Goal: Task Accomplishment & Management: Manage account settings

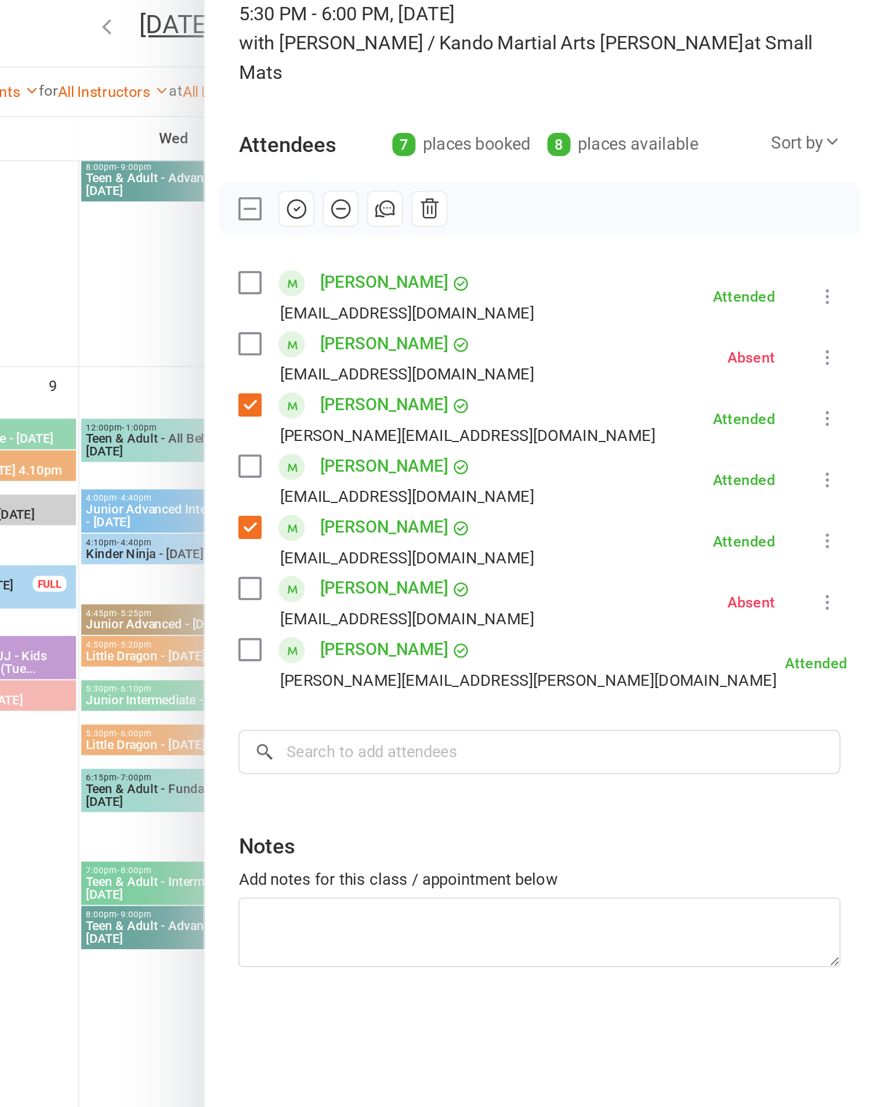
scroll to position [453, 401]
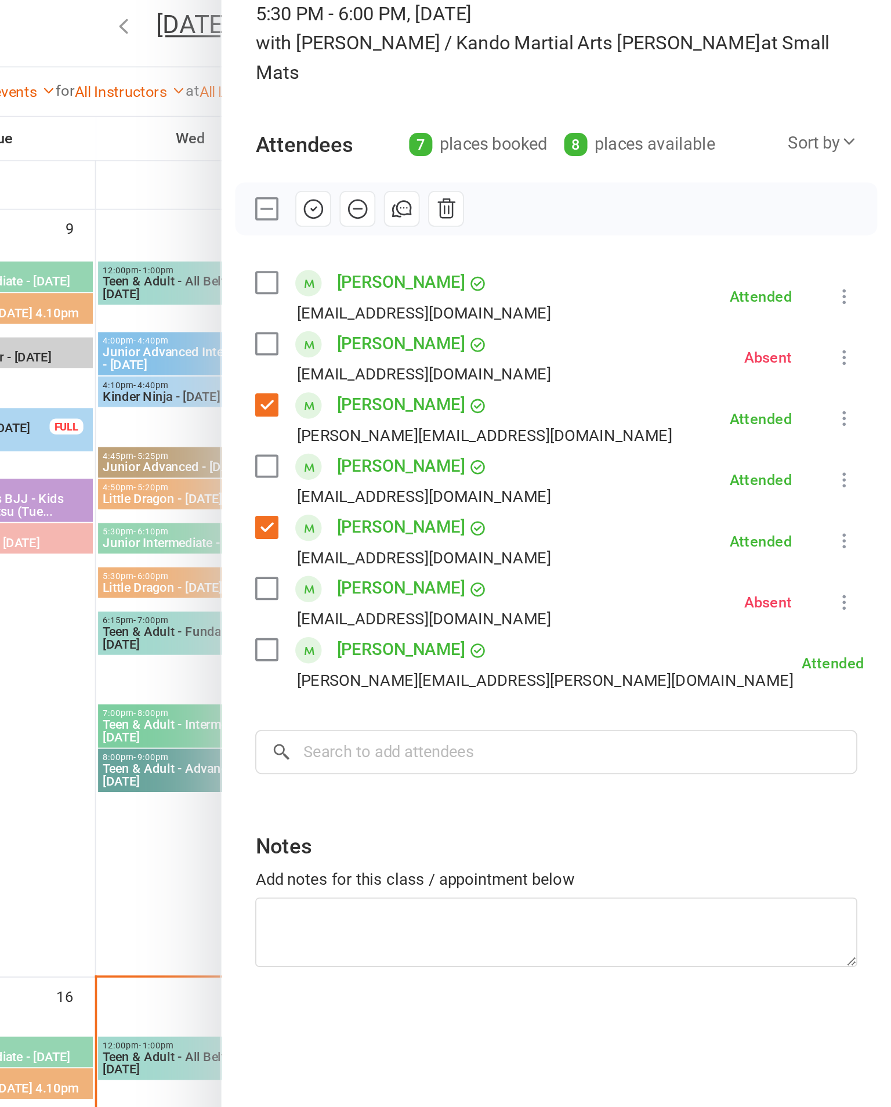
click at [541, 195] on label at bounding box center [547, 201] width 12 height 12
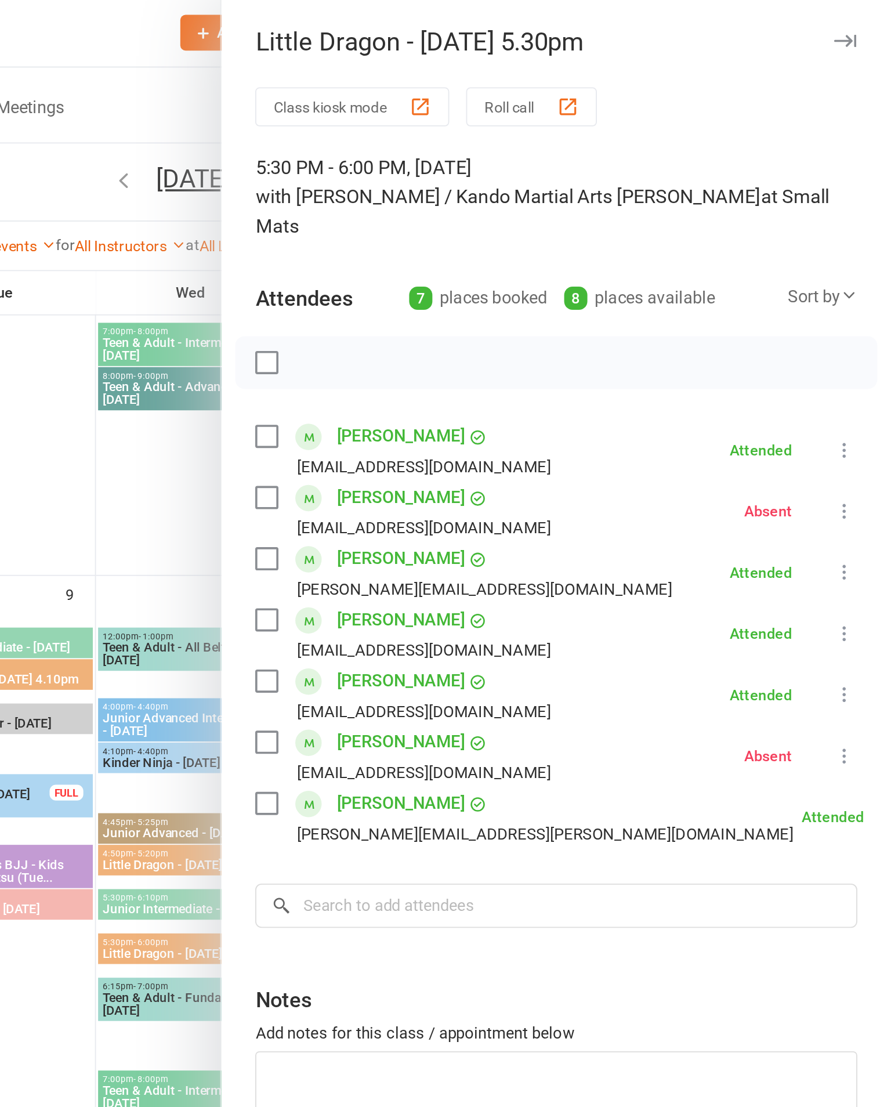
scroll to position [238, 0]
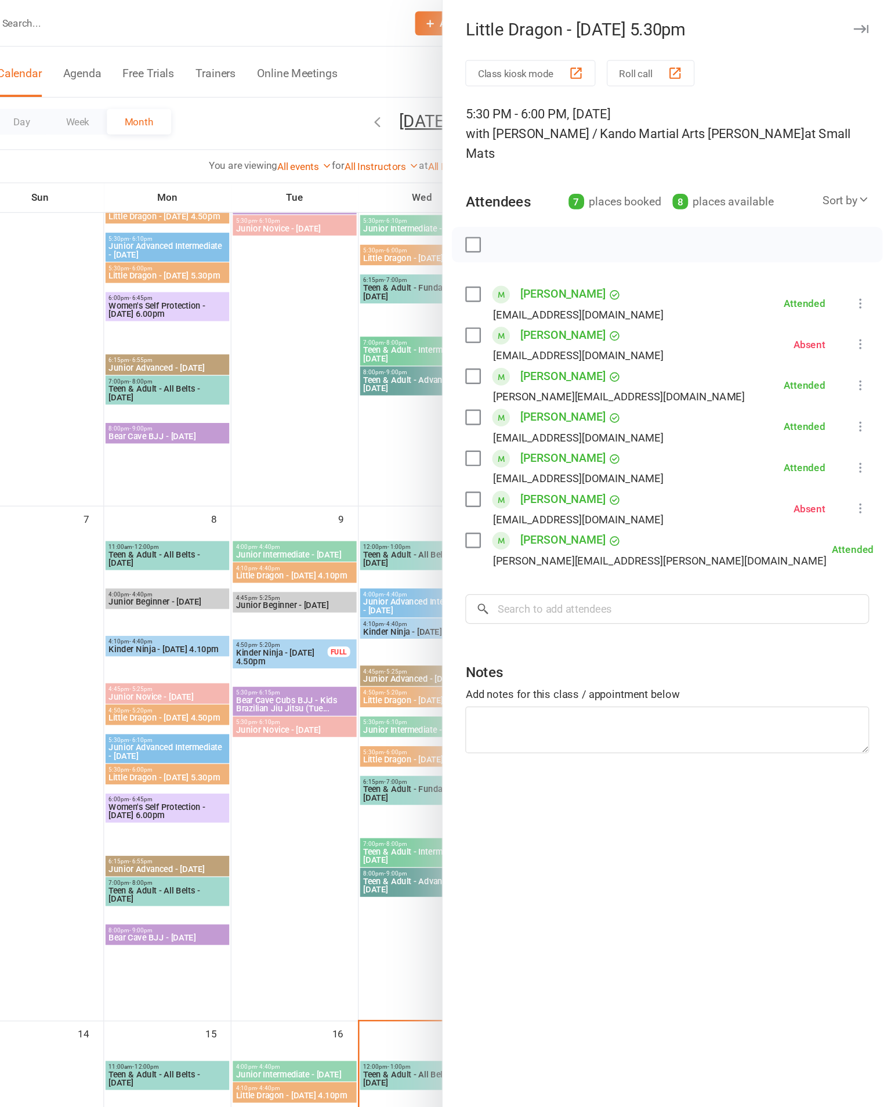
click at [859, 17] on button "button" at bounding box center [866, 24] width 14 height 14
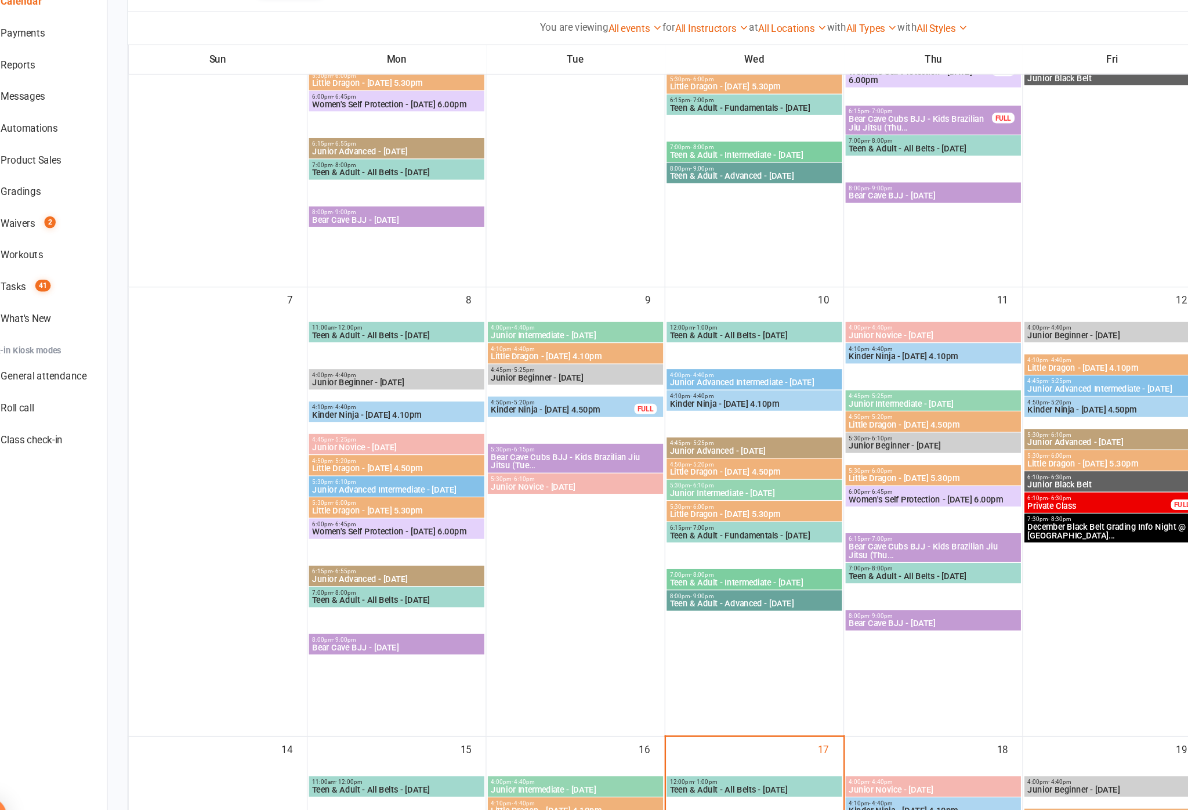
scroll to position [259, 0]
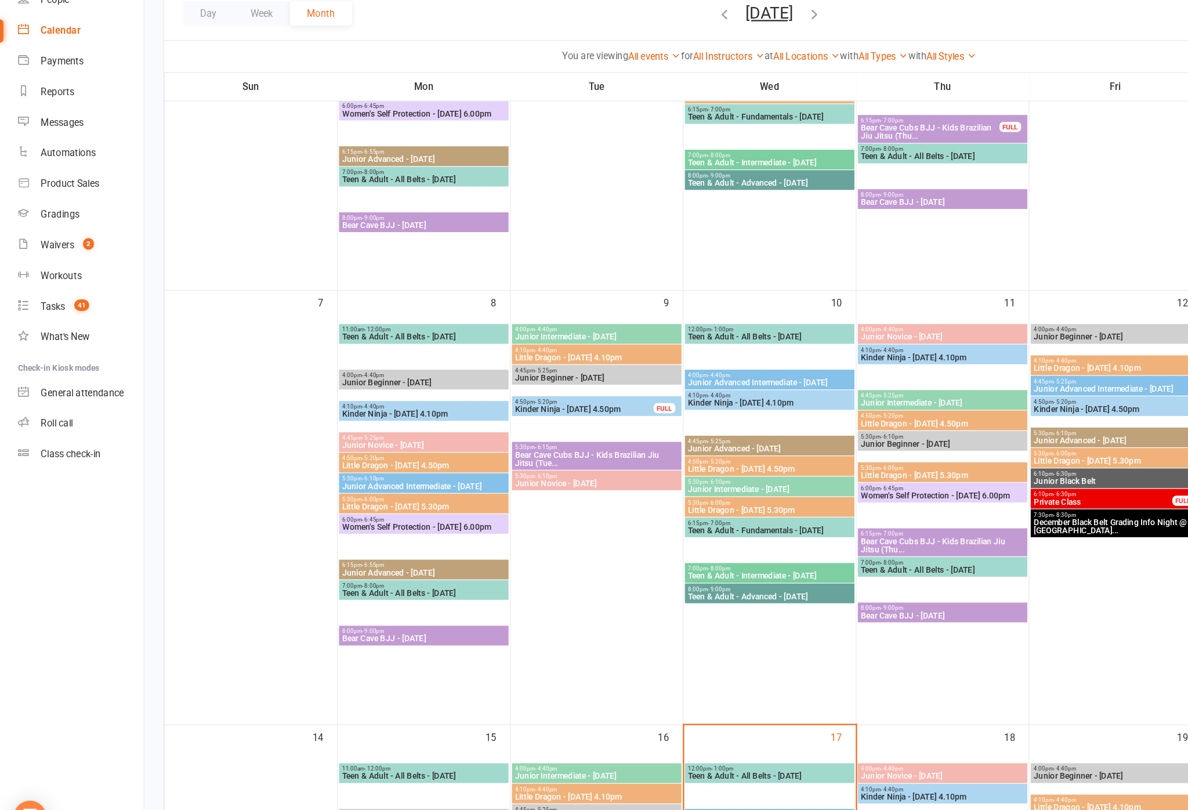
click at [18, 161] on icon at bounding box center [19, 165] width 9 height 9
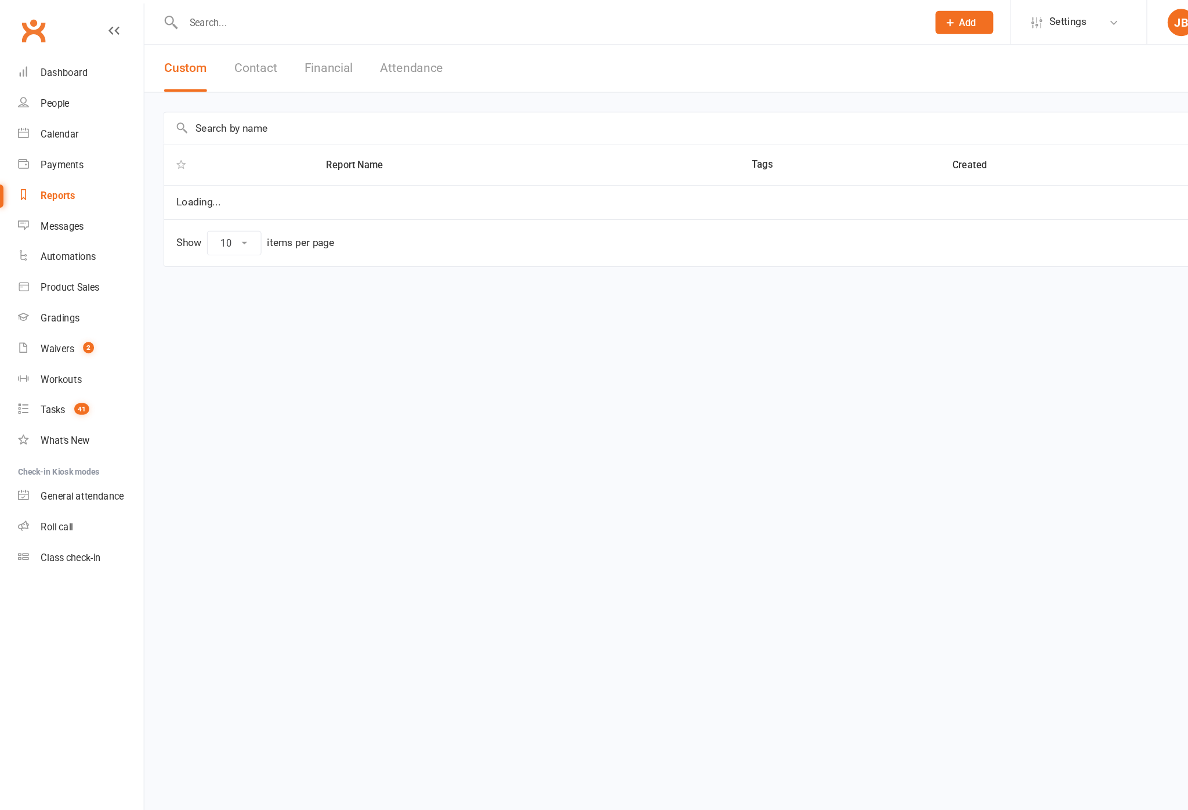
select select "100"
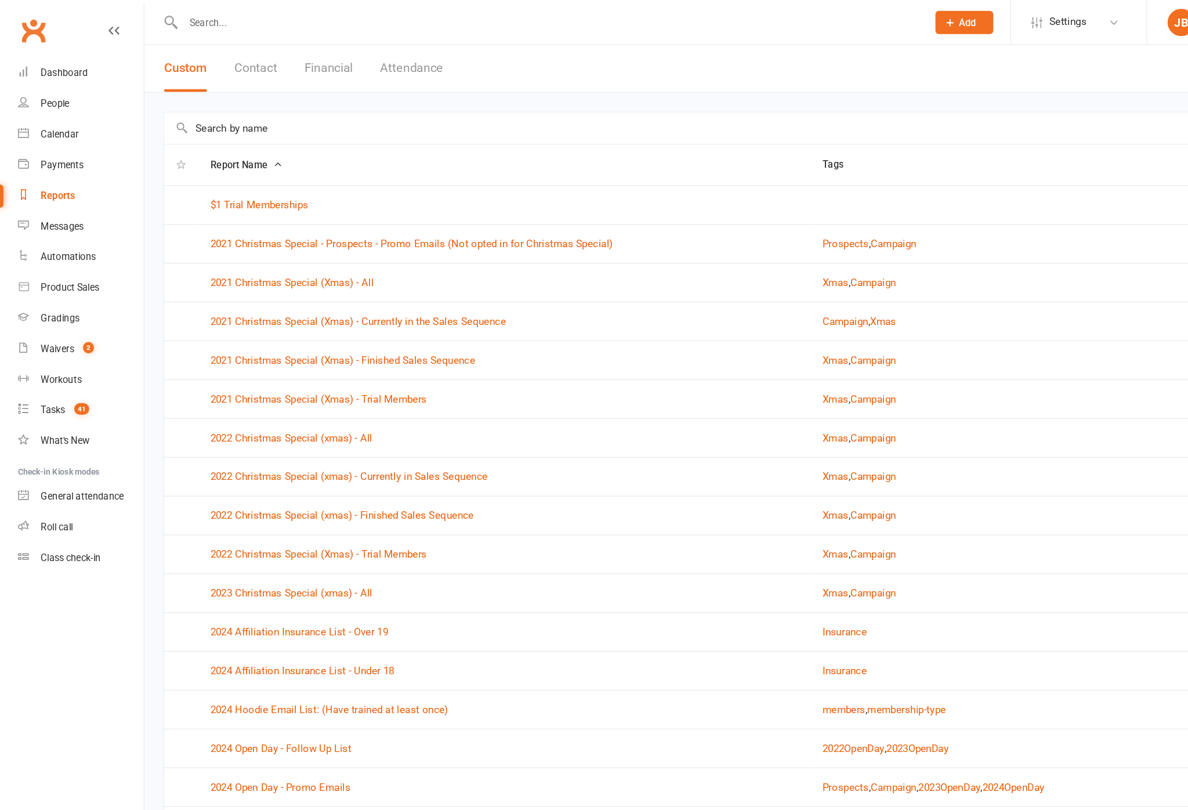
click at [599, 112] on input "text" at bounding box center [656, 109] width 1032 height 27
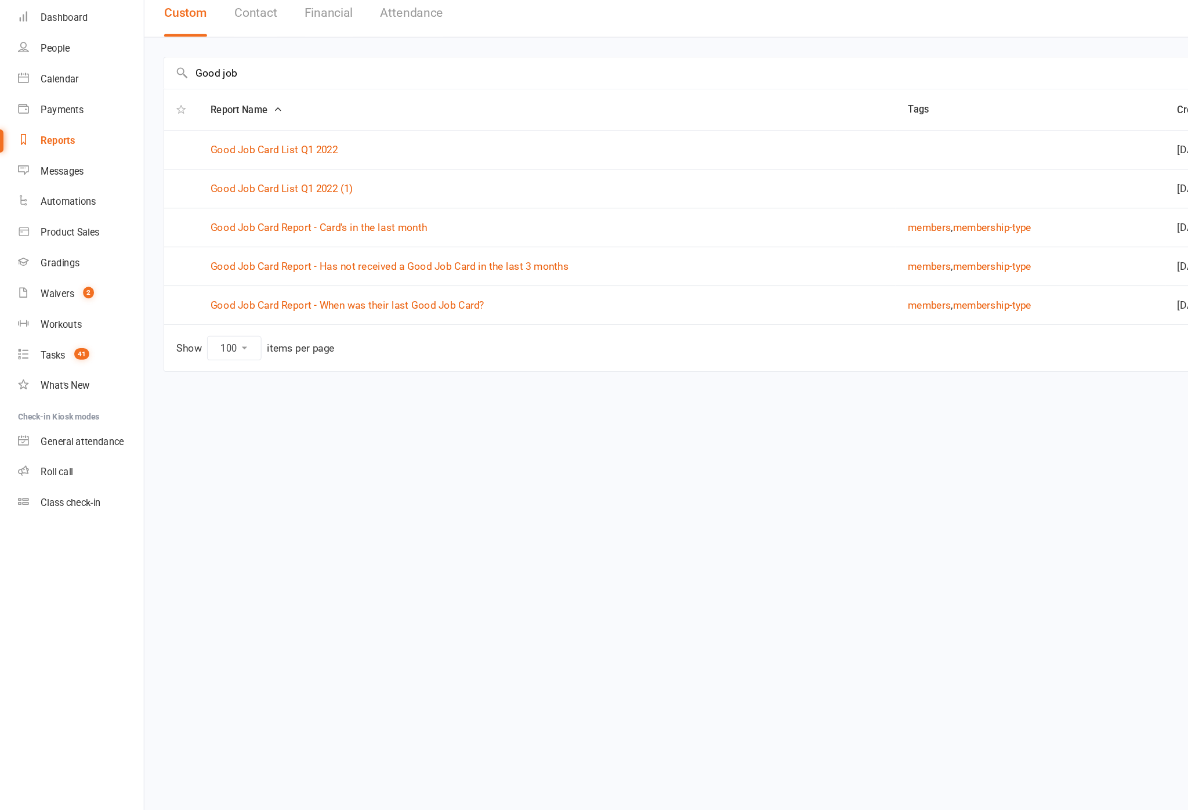
type input "Good job"
click at [459, 269] on link "Good Job Card Report - Has not received a Good Job Card in the last 3 months" at bounding box center [331, 274] width 305 height 10
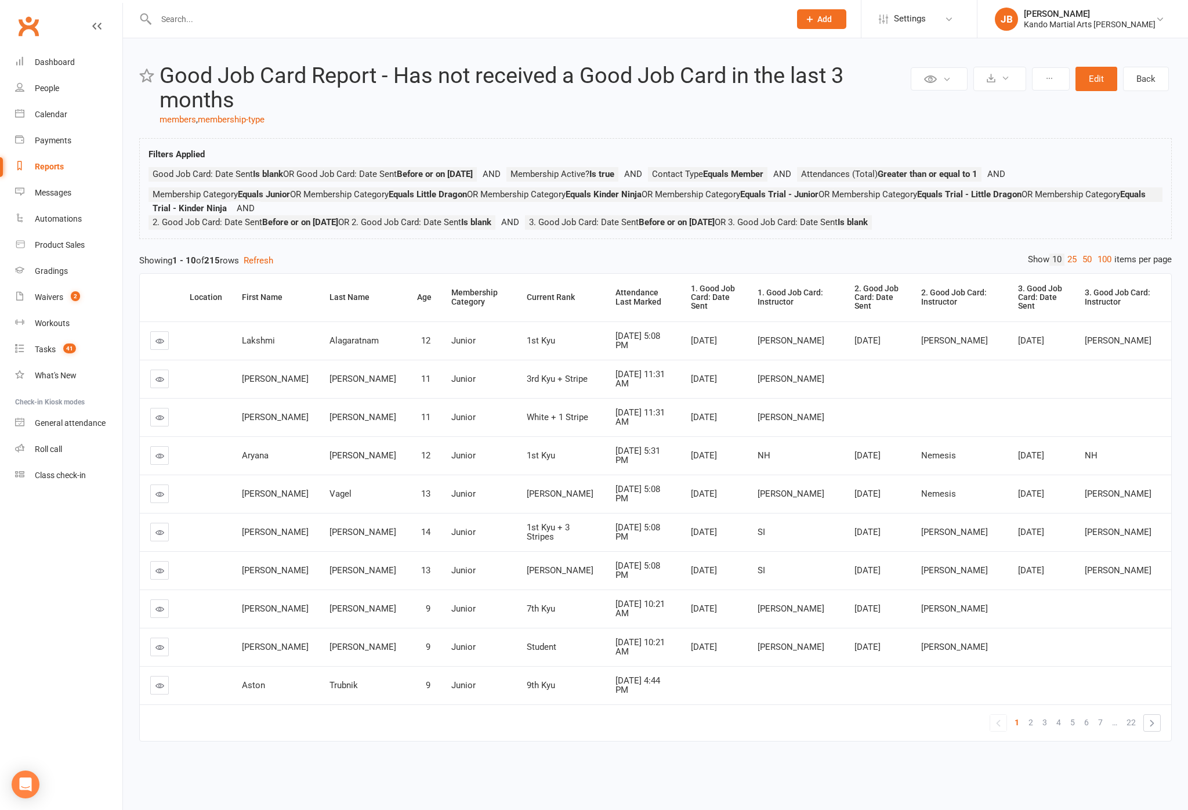
click at [891, 266] on link "100" at bounding box center [1105, 260] width 20 height 12
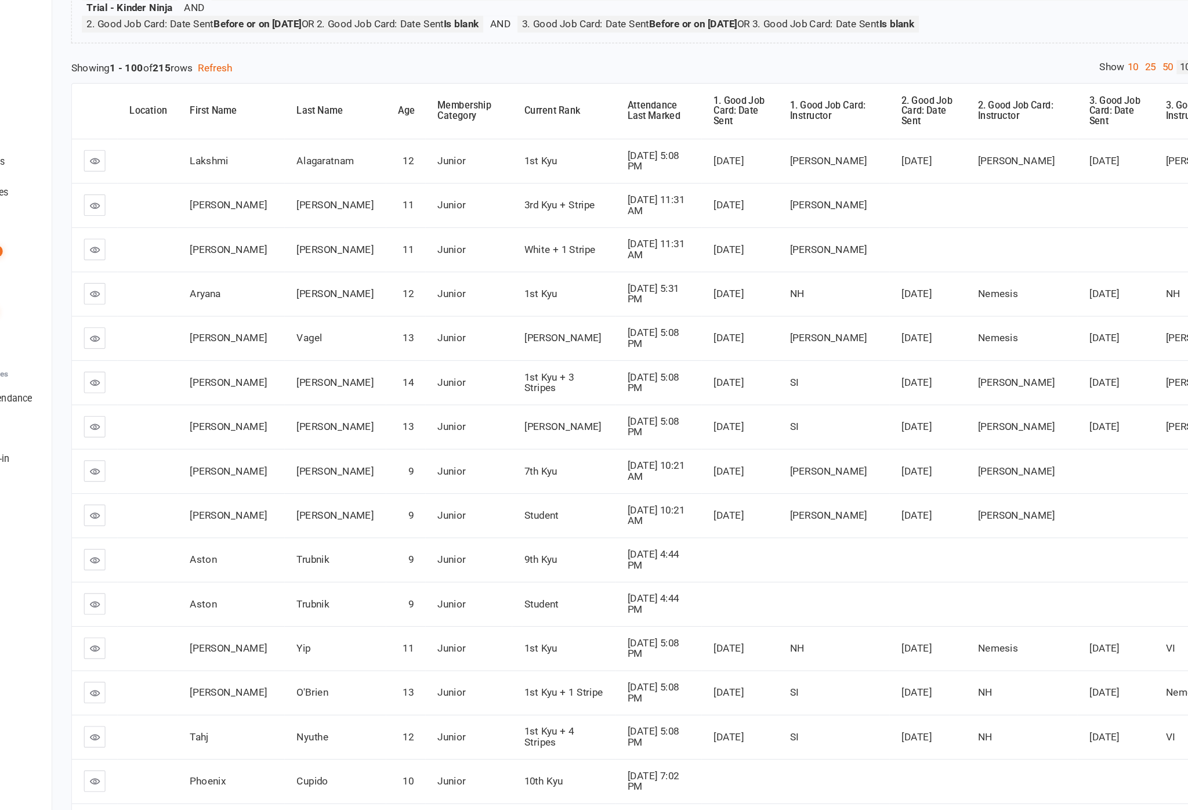
scroll to position [123, 0]
click at [620, 165] on div "Attendance Last Marked" at bounding box center [647, 174] width 55 height 18
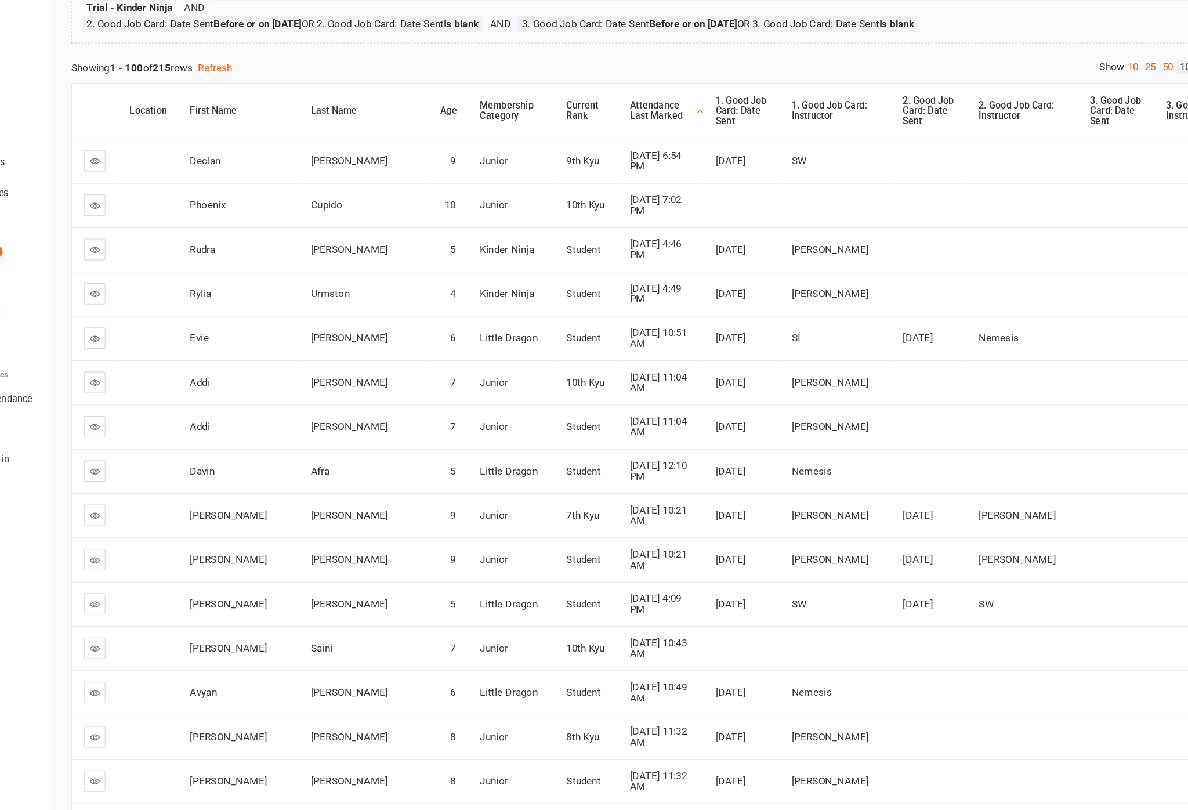
click at [622, 165] on div "Attendance Last Marked" at bounding box center [649, 174] width 55 height 18
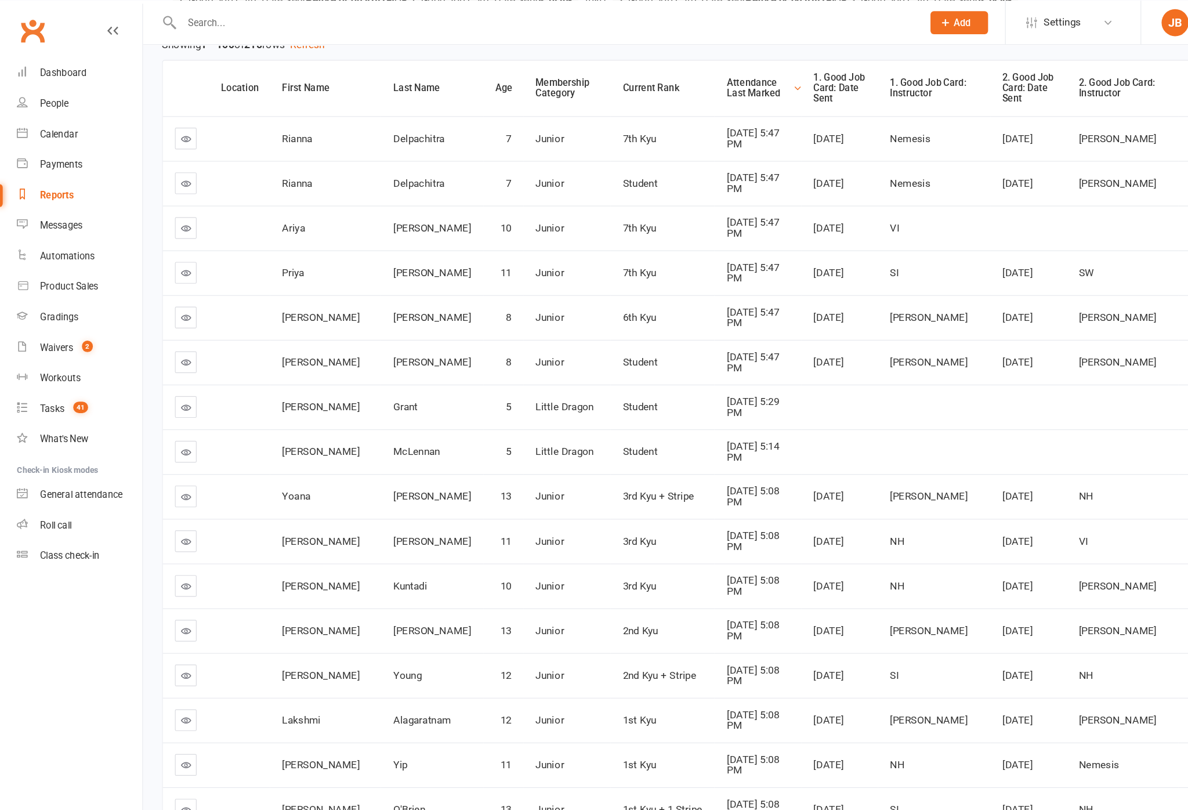
scroll to position [220, 0]
click at [156, 355] on icon at bounding box center [160, 350] width 9 height 9
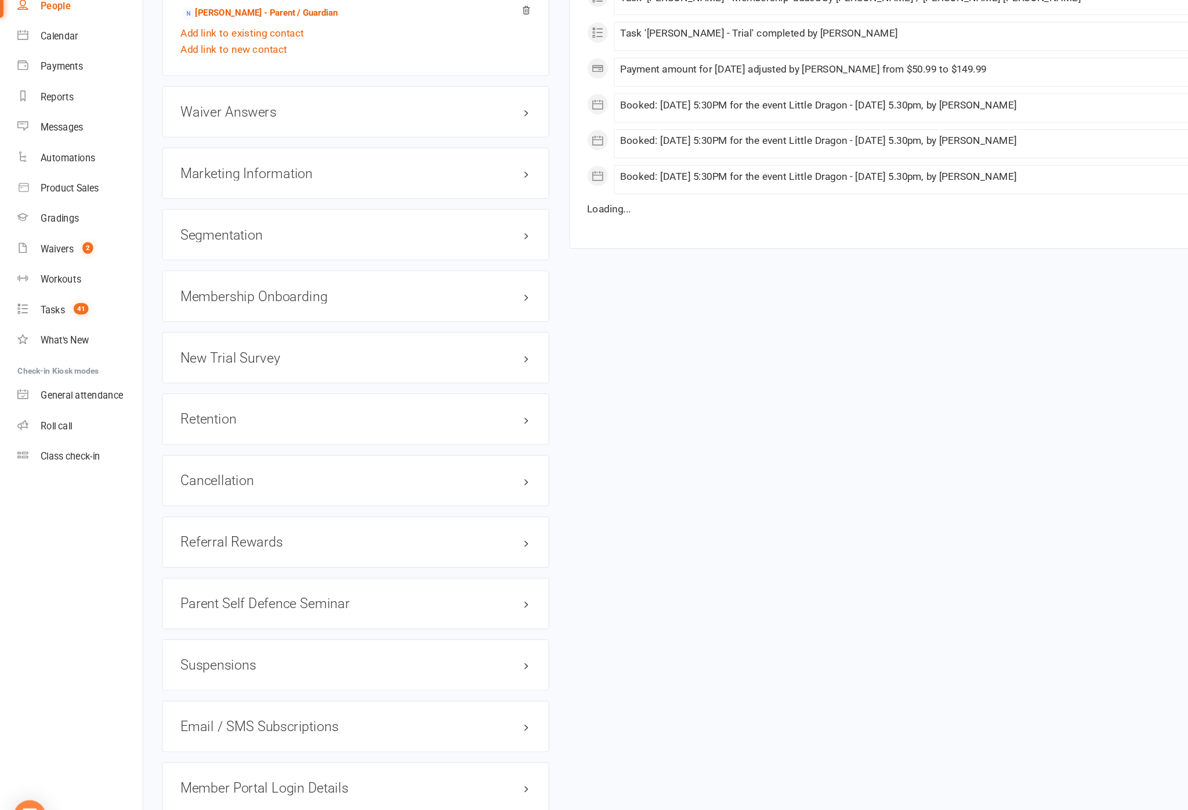
scroll to position [1199, 0]
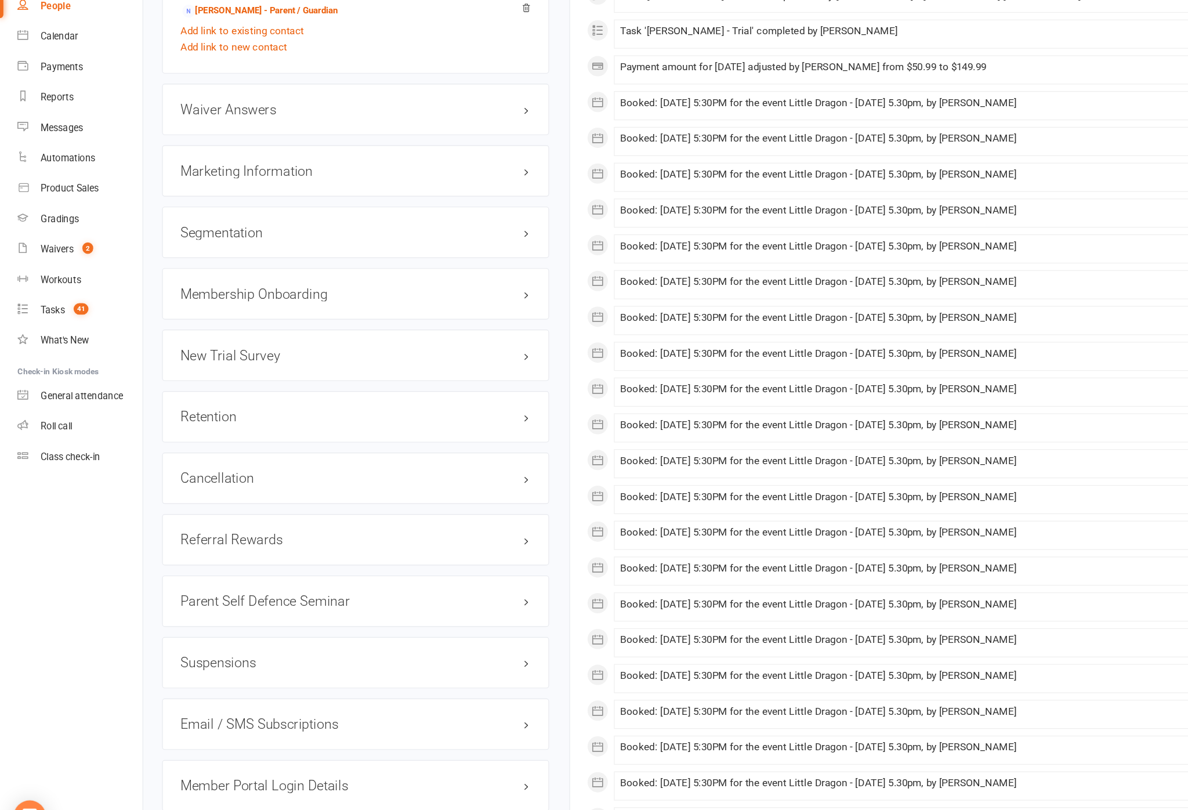
click at [459, 419] on div "Retention edit" at bounding box center [305, 441] width 332 height 44
click at [454, 435] on h3 "Retention edit" at bounding box center [305, 441] width 301 height 13
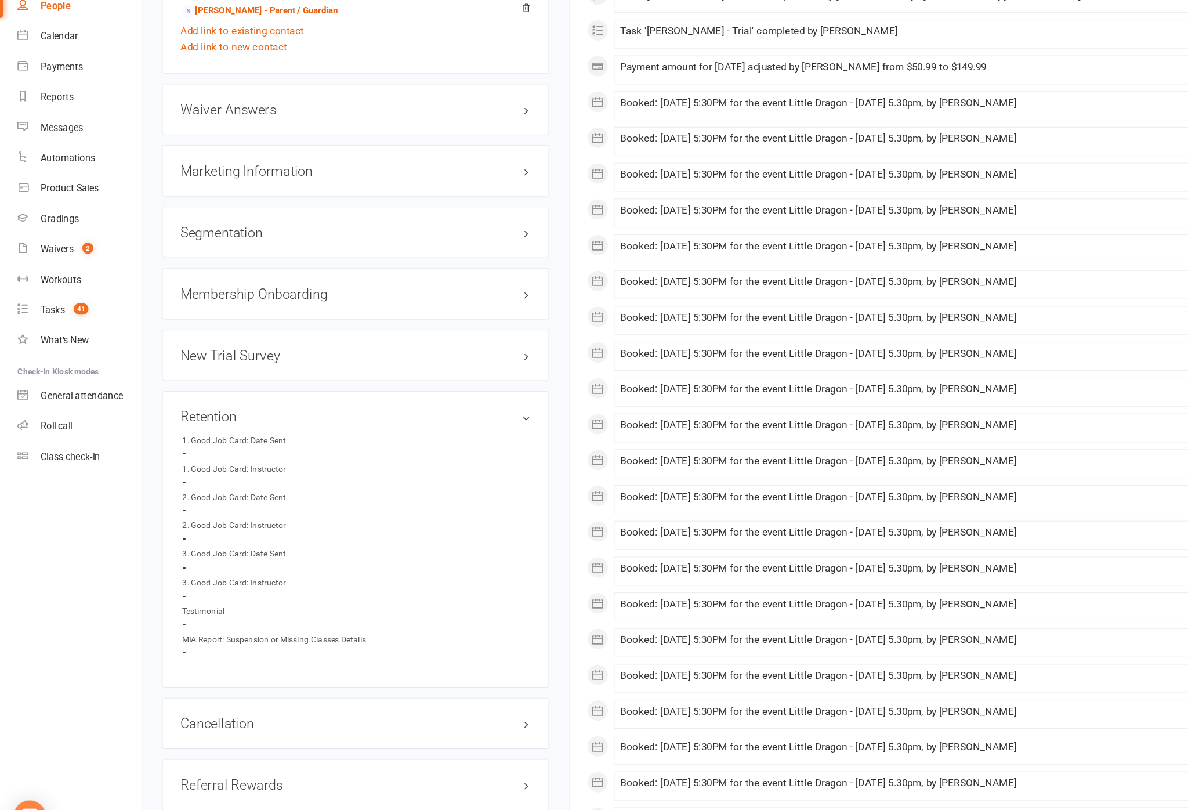
click at [0, 0] on link "edit" at bounding box center [0, 0] width 0 height 0
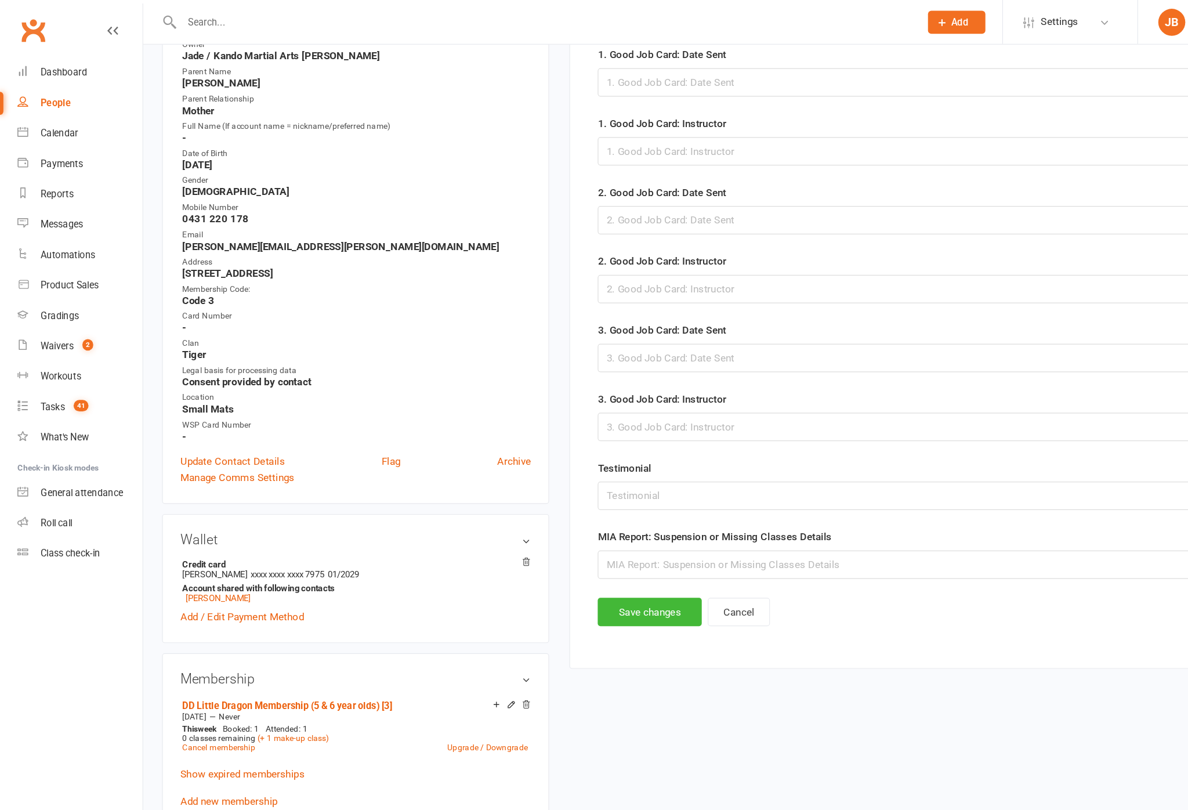
scroll to position [113, 0]
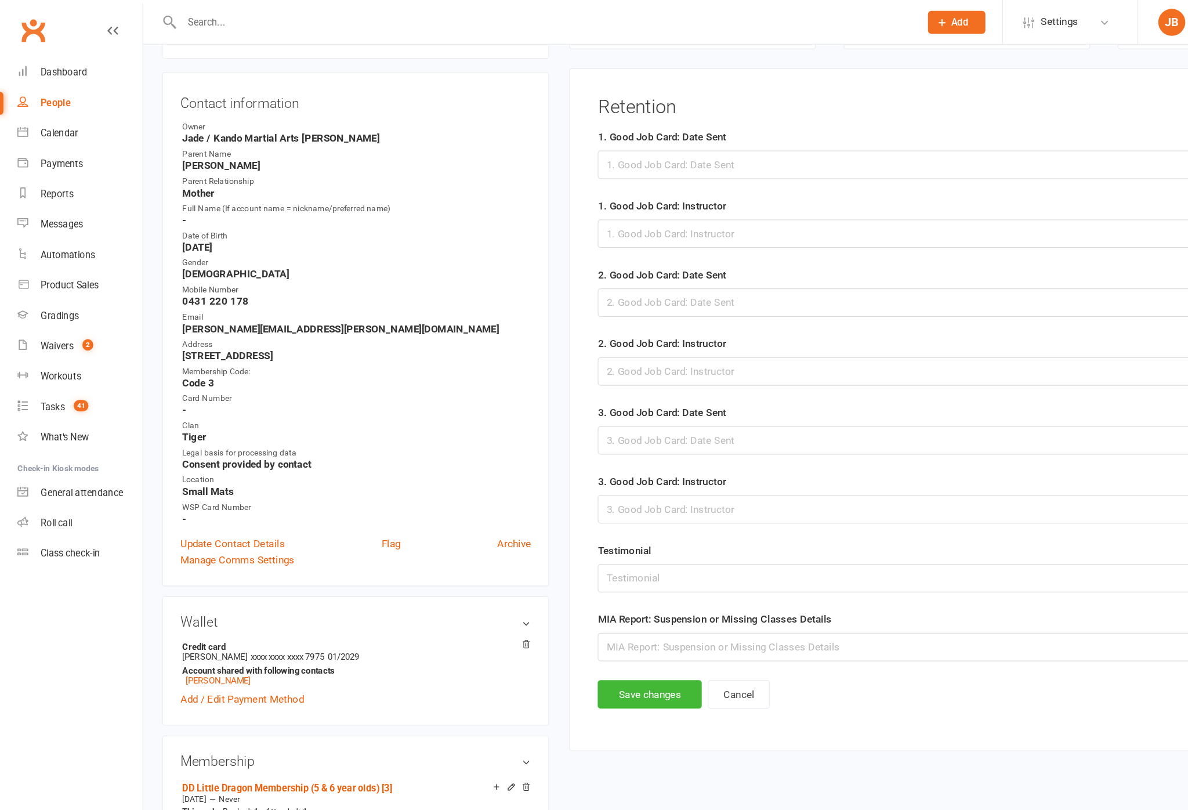
click at [671, 149] on div at bounding box center [831, 141] width 634 height 24
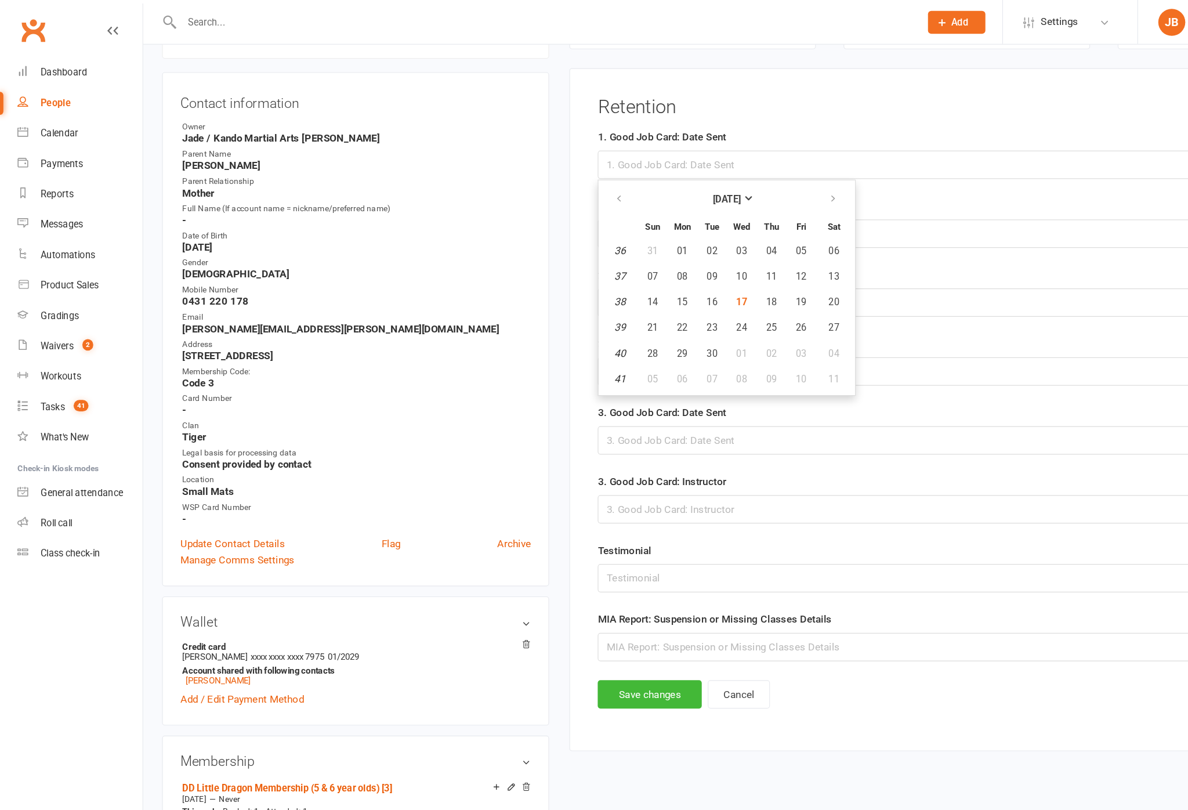
click at [642, 264] on span "17" at bounding box center [636, 259] width 9 height 9
type input "[DATE]"
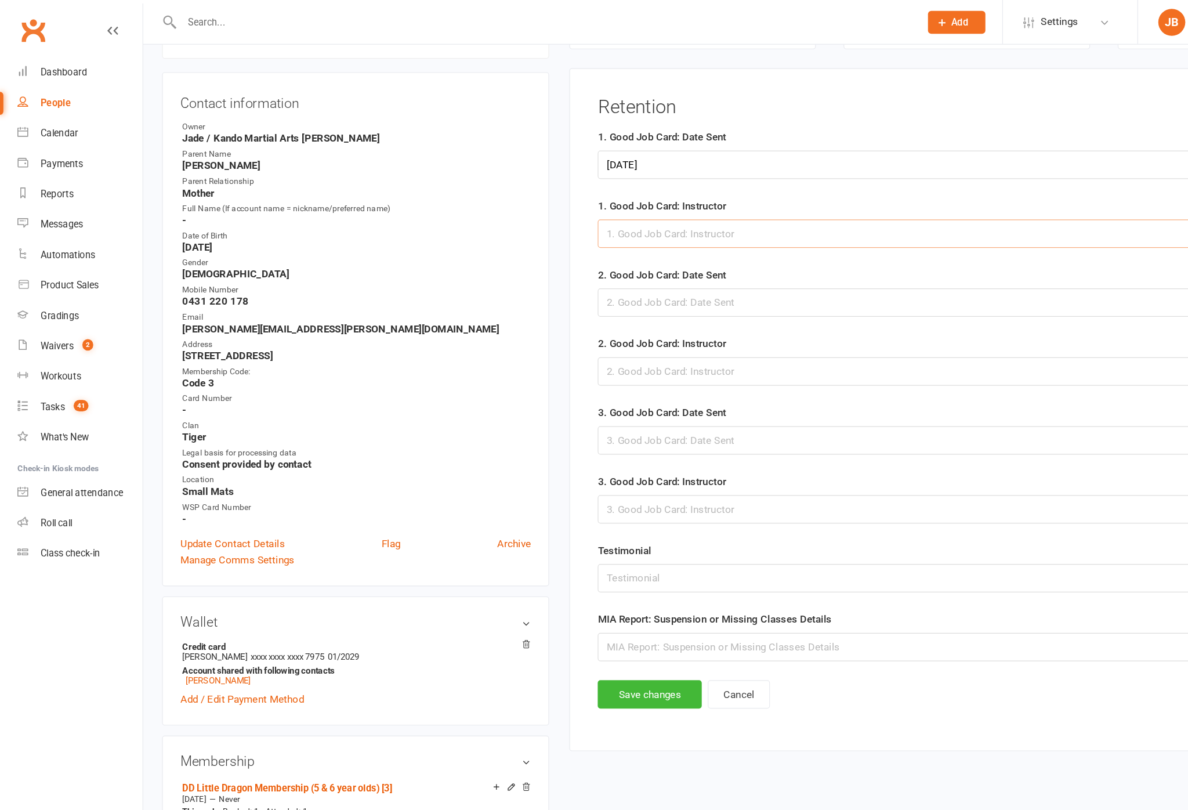
click at [760, 213] on input "text" at bounding box center [831, 201] width 634 height 24
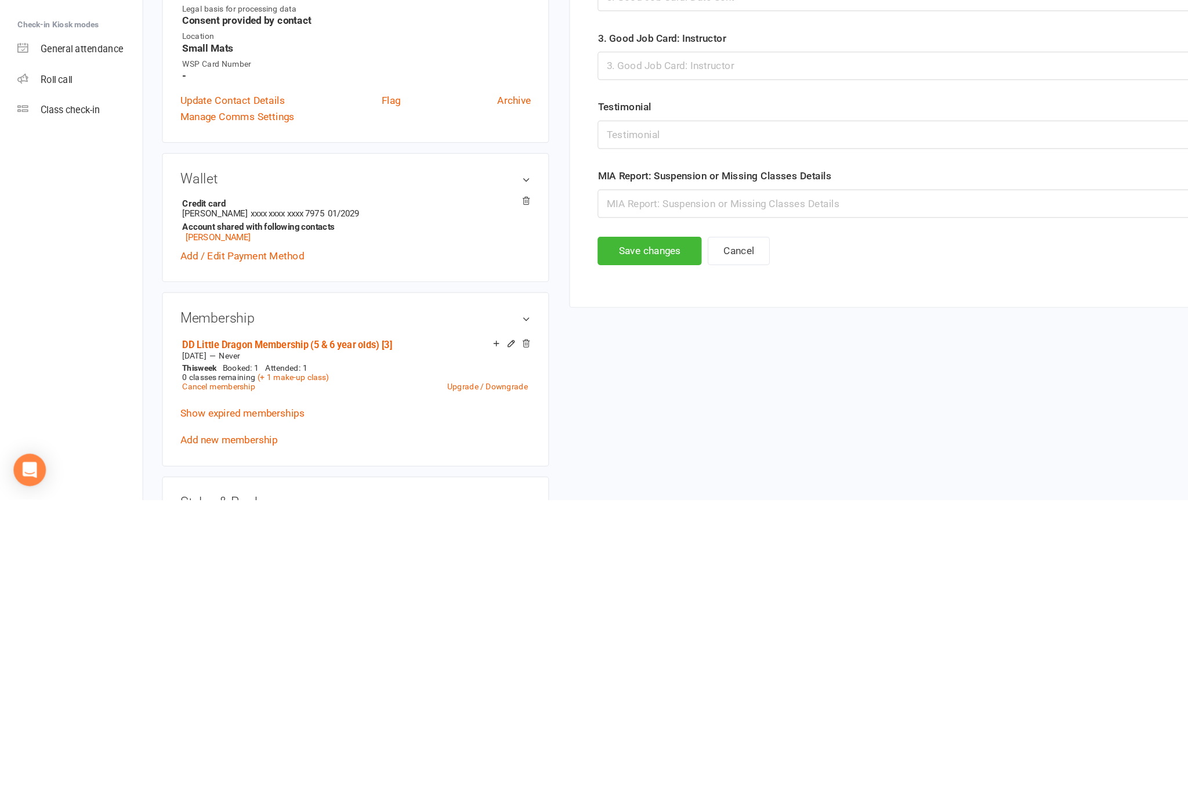
type input "[PERSON_NAME]"
click at [589, 584] on button "Save changes" at bounding box center [558, 596] width 89 height 24
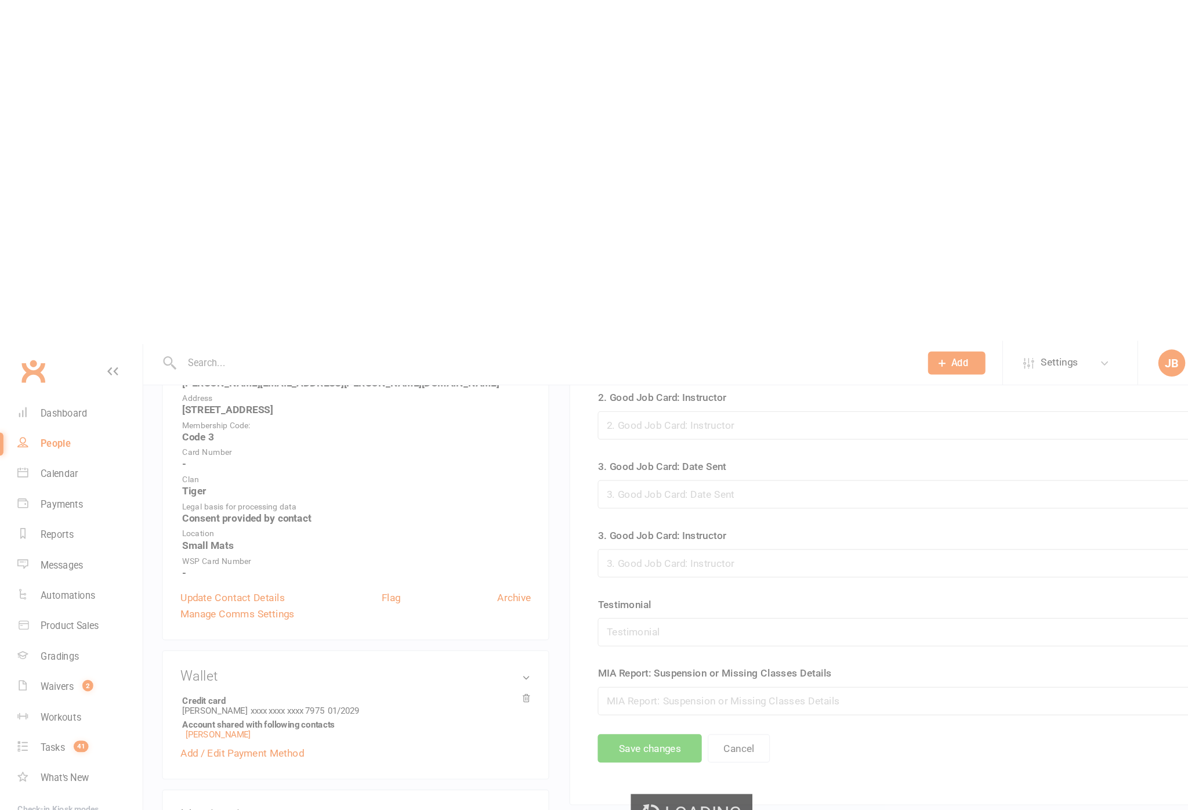
scroll to position [0, 0]
